Goal: Information Seeking & Learning: Learn about a topic

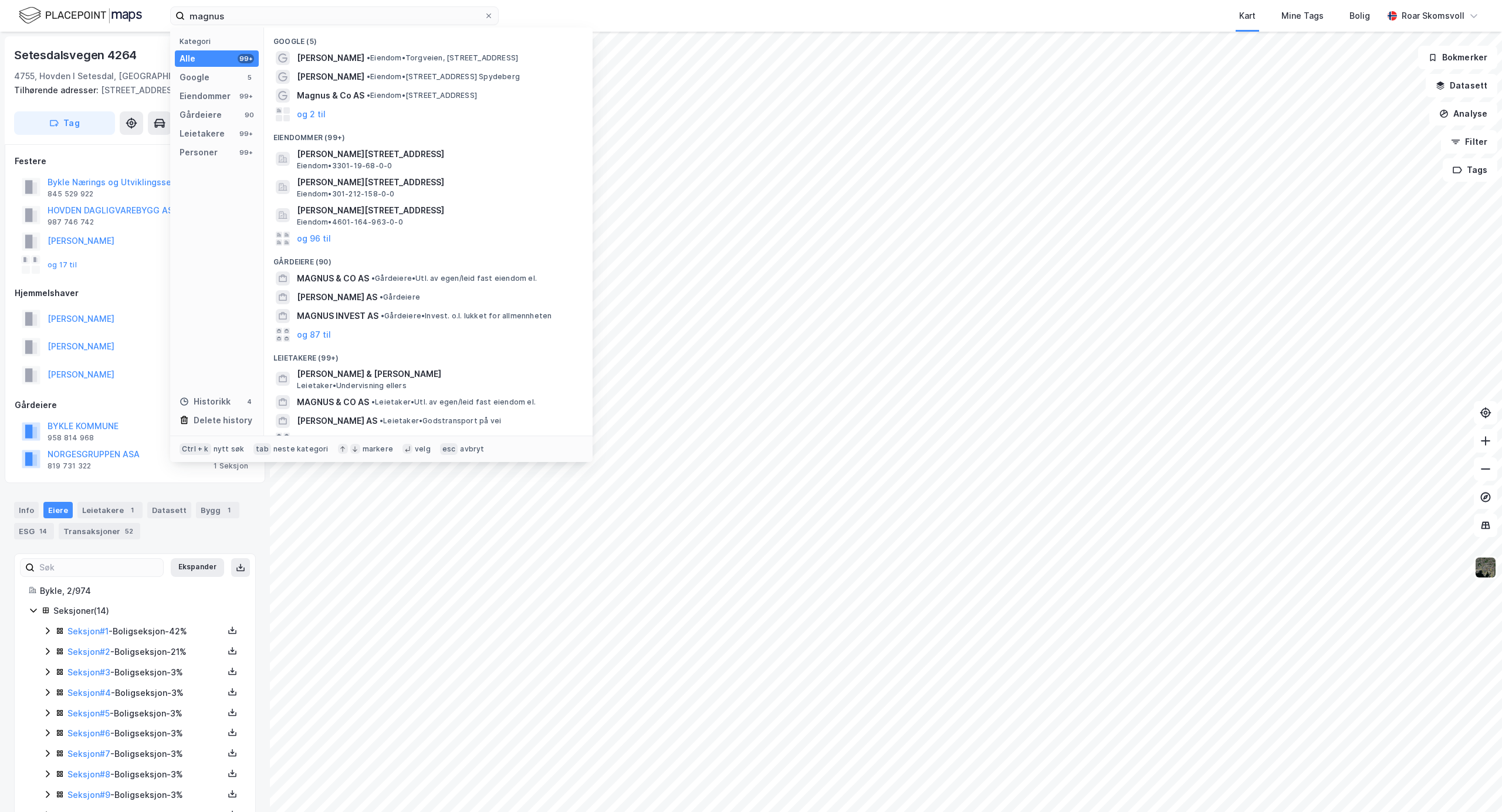
drag, startPoint x: 255, startPoint y: 8, endPoint x: 50, endPoint y: 5, distance: 205.0
click at [52, 7] on div "magnus Kategori Alle 99+ Google 5 Eiendommer 99+ Gårdeiere 90 Leietakere 99+ Pe…" at bounding box center [751, 16] width 1502 height 31
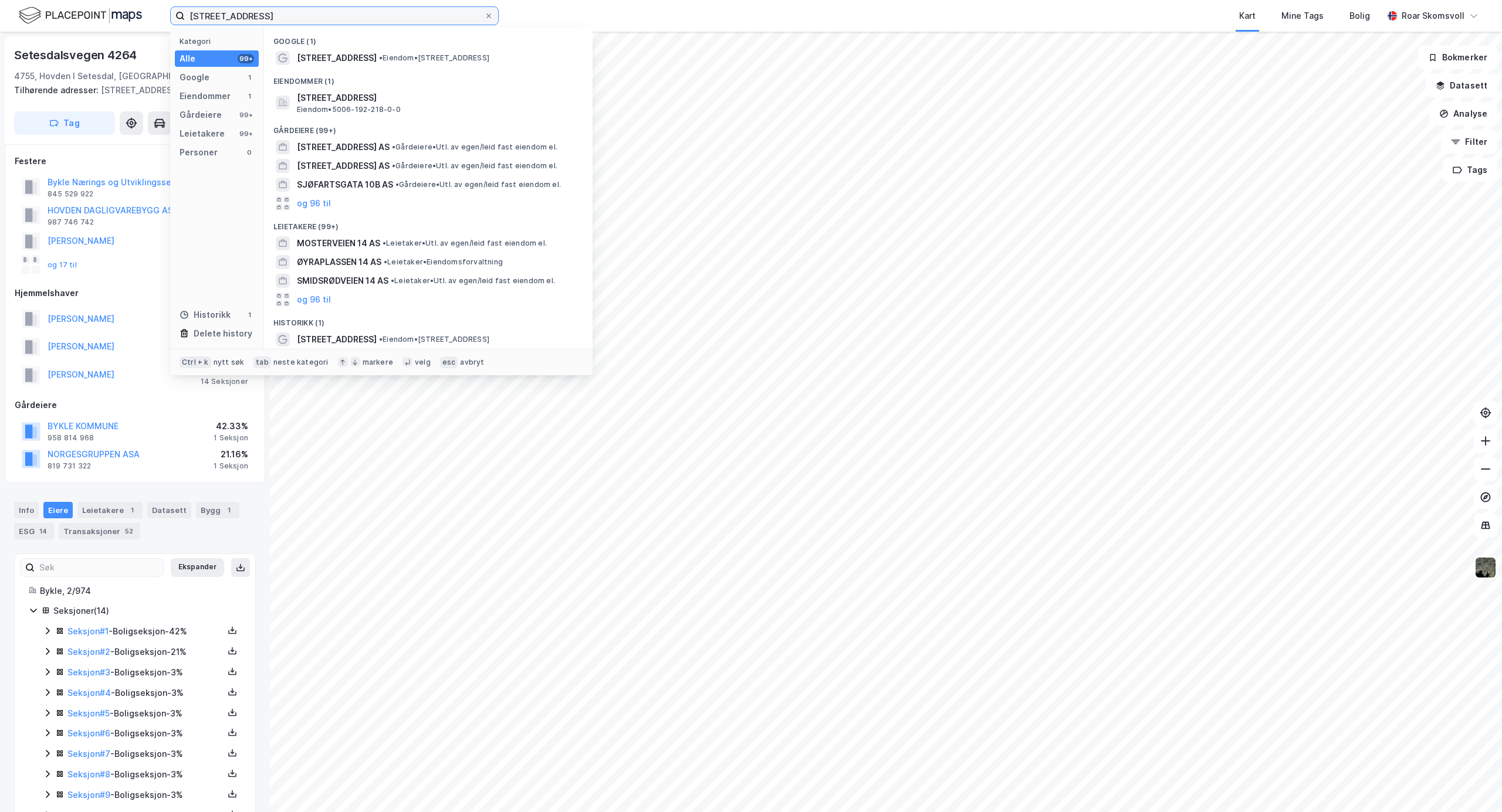
drag, startPoint x: 279, startPoint y: 20, endPoint x: 38, endPoint y: -3, distance: 242.1
click at [38, 0] on html "sjøfartsgata 14 Kategori Alle 99+ Google 1 Eiendommer 1 Gårdeiere 99+ Leietaker…" at bounding box center [751, 406] width 1502 height 812
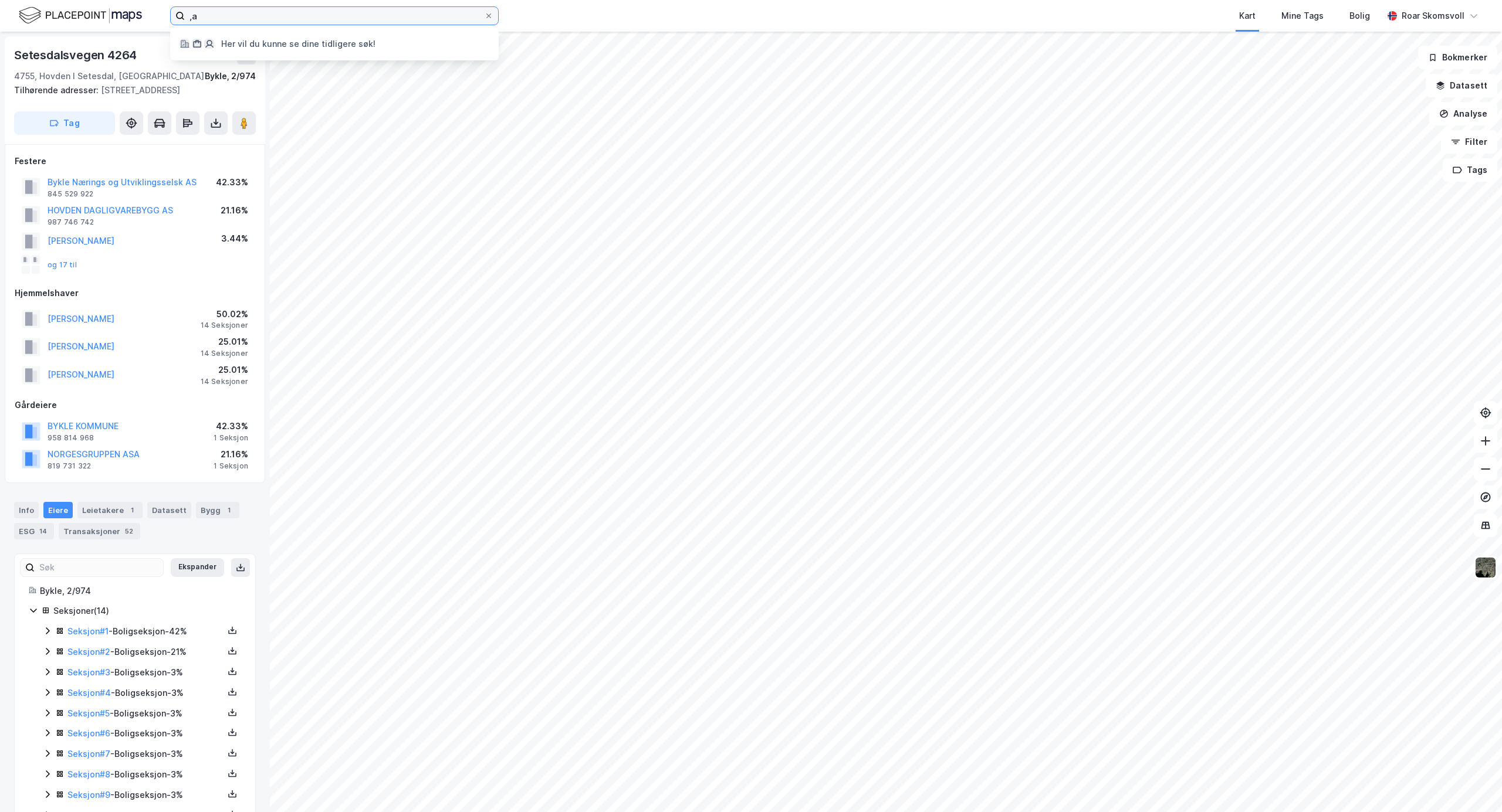
type input ","
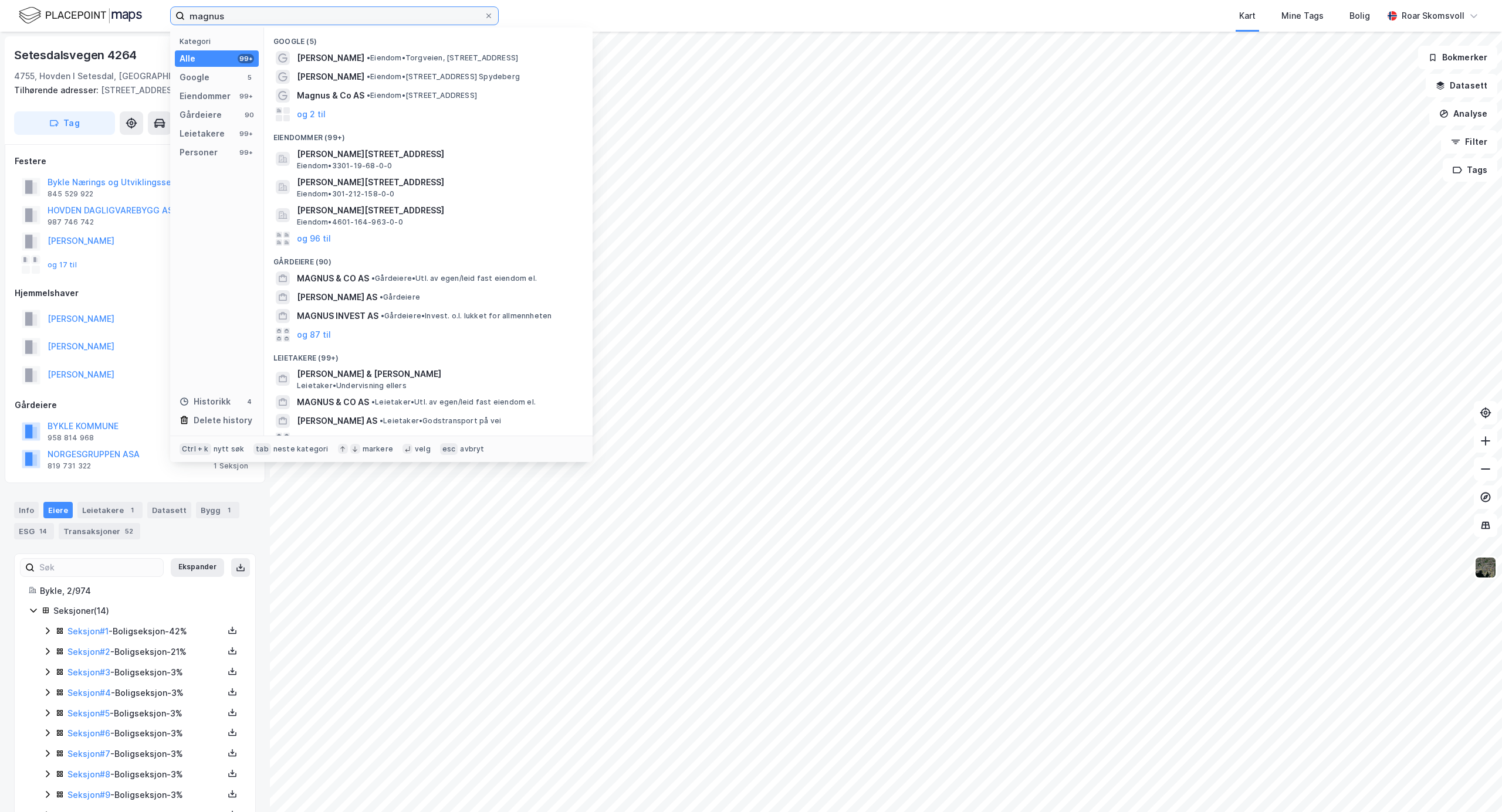
click at [336, 16] on input "magnus" at bounding box center [334, 16] width 299 height 17
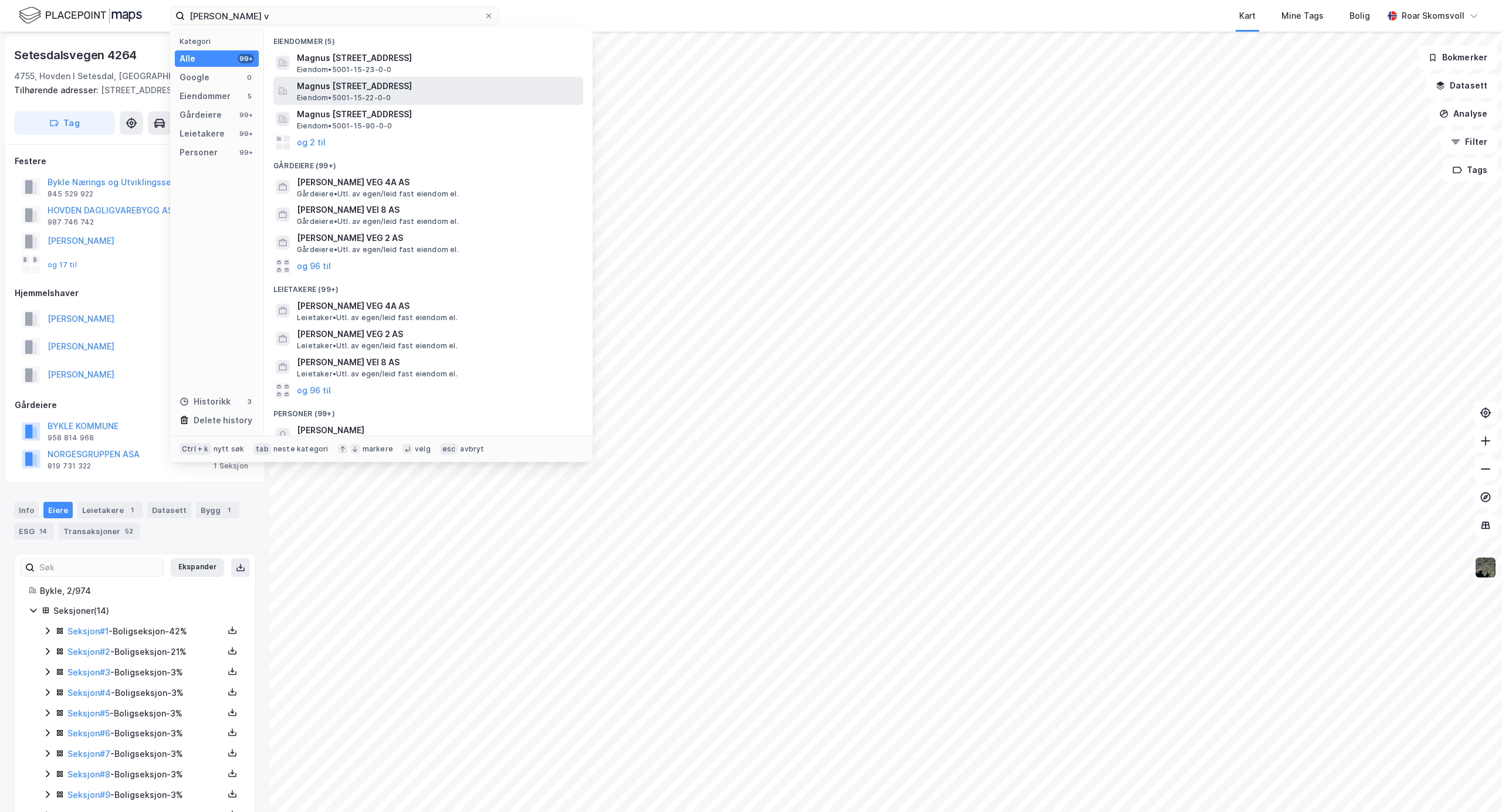
click at [369, 79] on span "Magnus [STREET_ADDRESS]" at bounding box center [437, 86] width 282 height 14
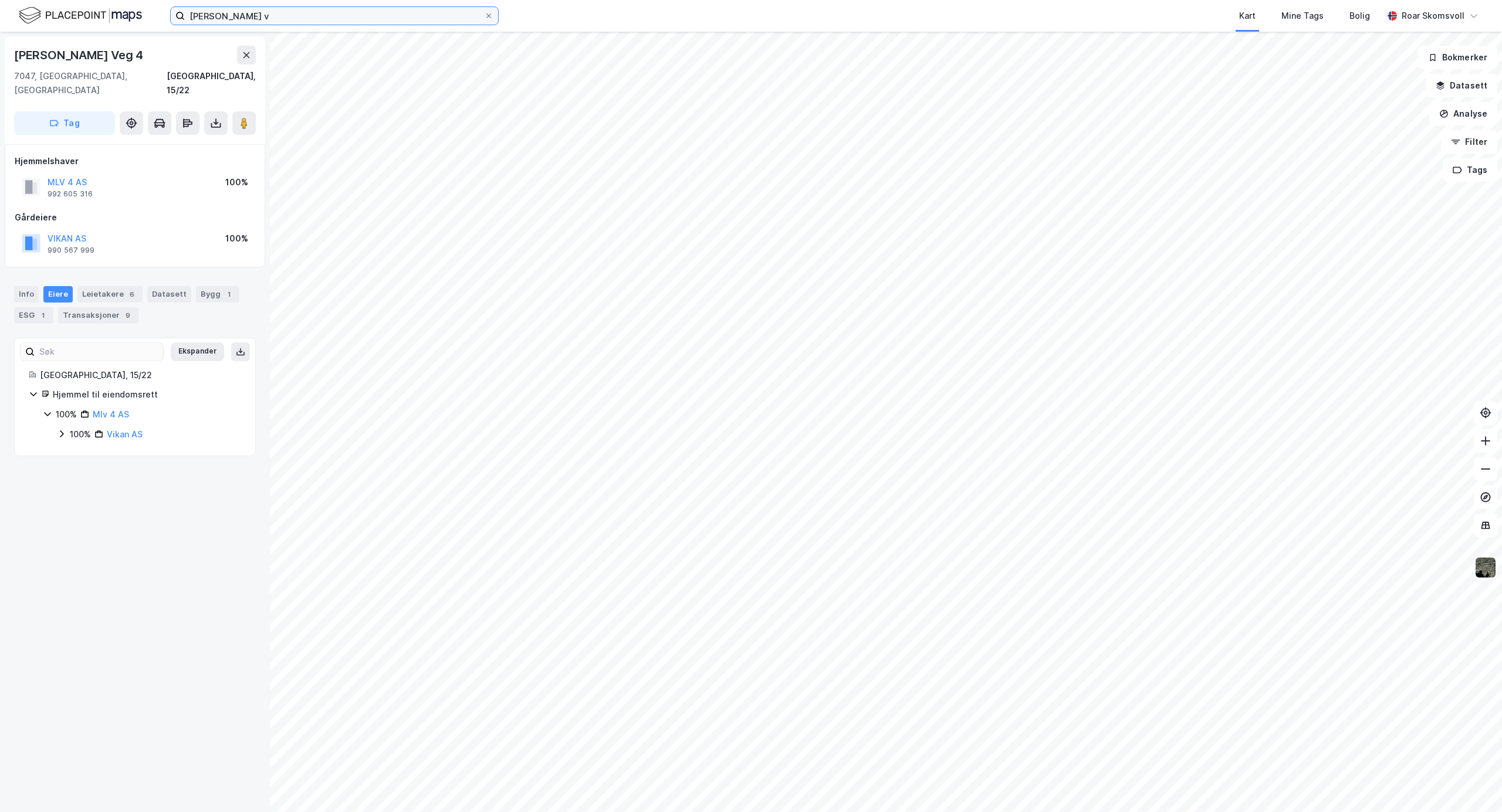
drag, startPoint x: 16, startPoint y: 7, endPoint x: 0, endPoint y: 5, distance: 16.1
click at [0, 5] on div "[PERSON_NAME] v Kart Mine Tags Bolig [PERSON_NAME]" at bounding box center [751, 16] width 1502 height 31
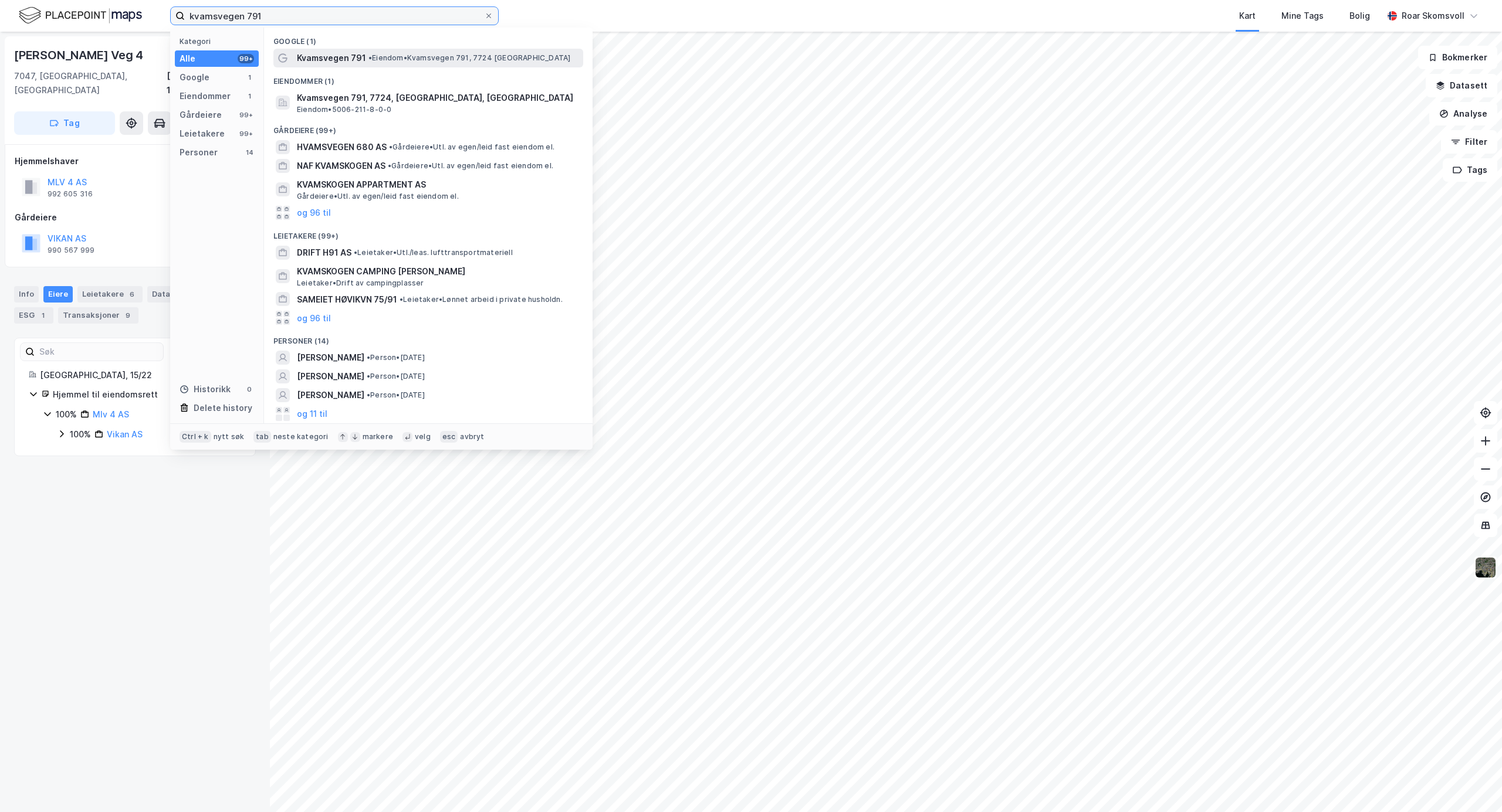
type input "kvamsvegen 791"
click at [423, 59] on span "• Eiendom • Kvamsvegen 791, 7724 [GEOGRAPHIC_DATA]" at bounding box center [469, 58] width 202 height 9
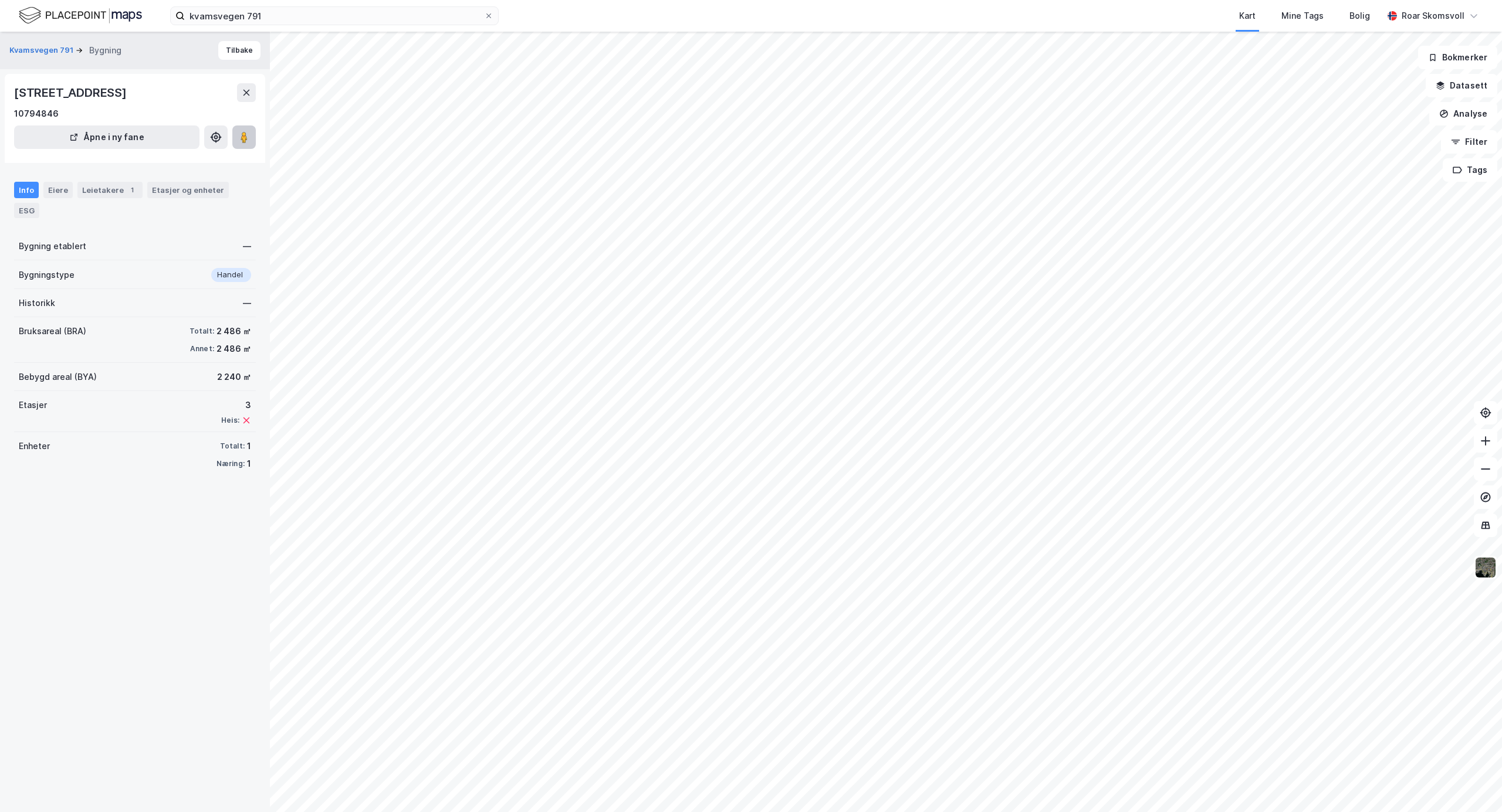
click at [245, 142] on image at bounding box center [244, 138] width 7 height 12
